Goal: Find specific page/section: Find specific page/section

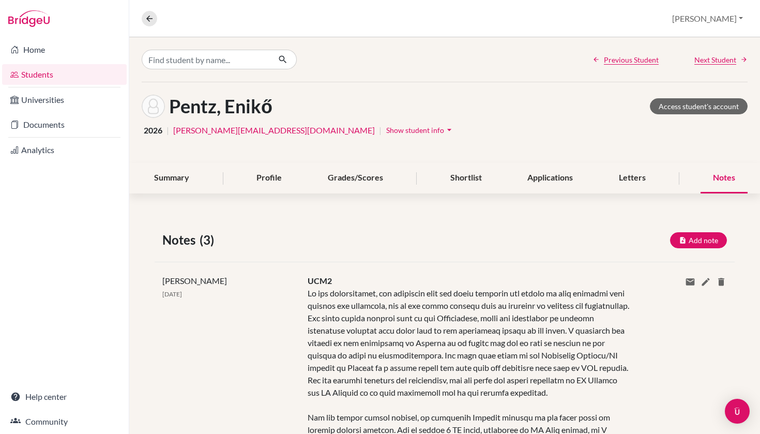
click at [65, 75] on link "Students" at bounding box center [64, 74] width 125 height 21
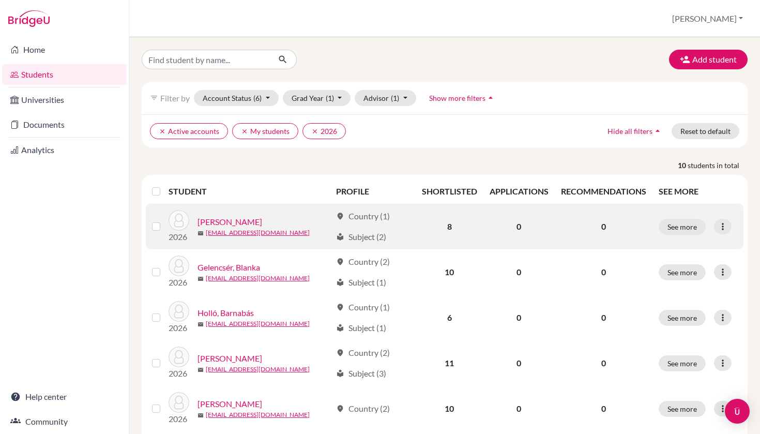
click at [216, 219] on link "Domonkos, Luca" at bounding box center [230, 222] width 65 height 12
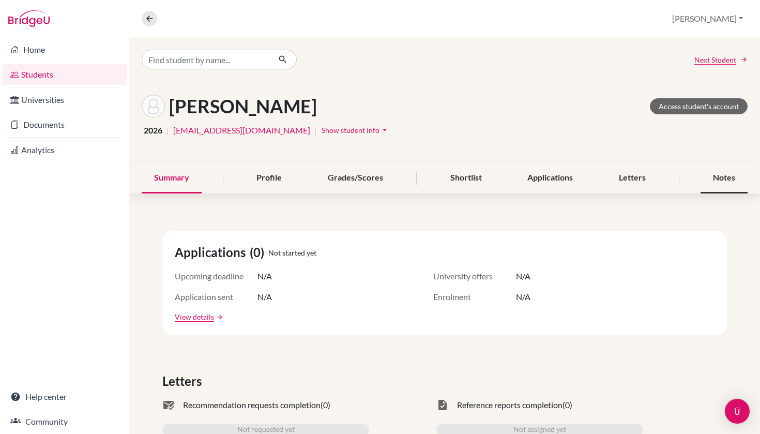
click at [737, 168] on div "Notes" at bounding box center [724, 178] width 47 height 31
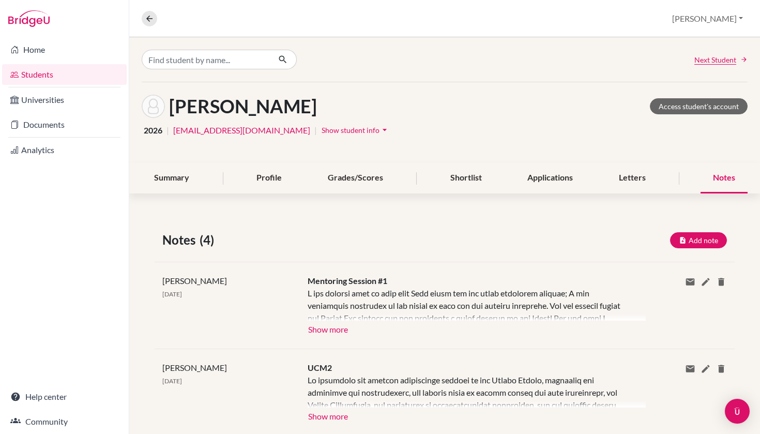
click at [333, 331] on button "Show more" at bounding box center [328, 329] width 41 height 16
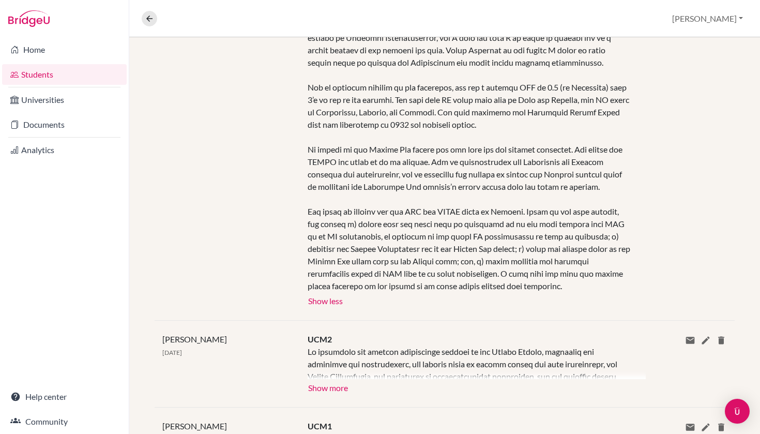
scroll to position [430, 0]
